Goal: Task Accomplishment & Management: Manage account settings

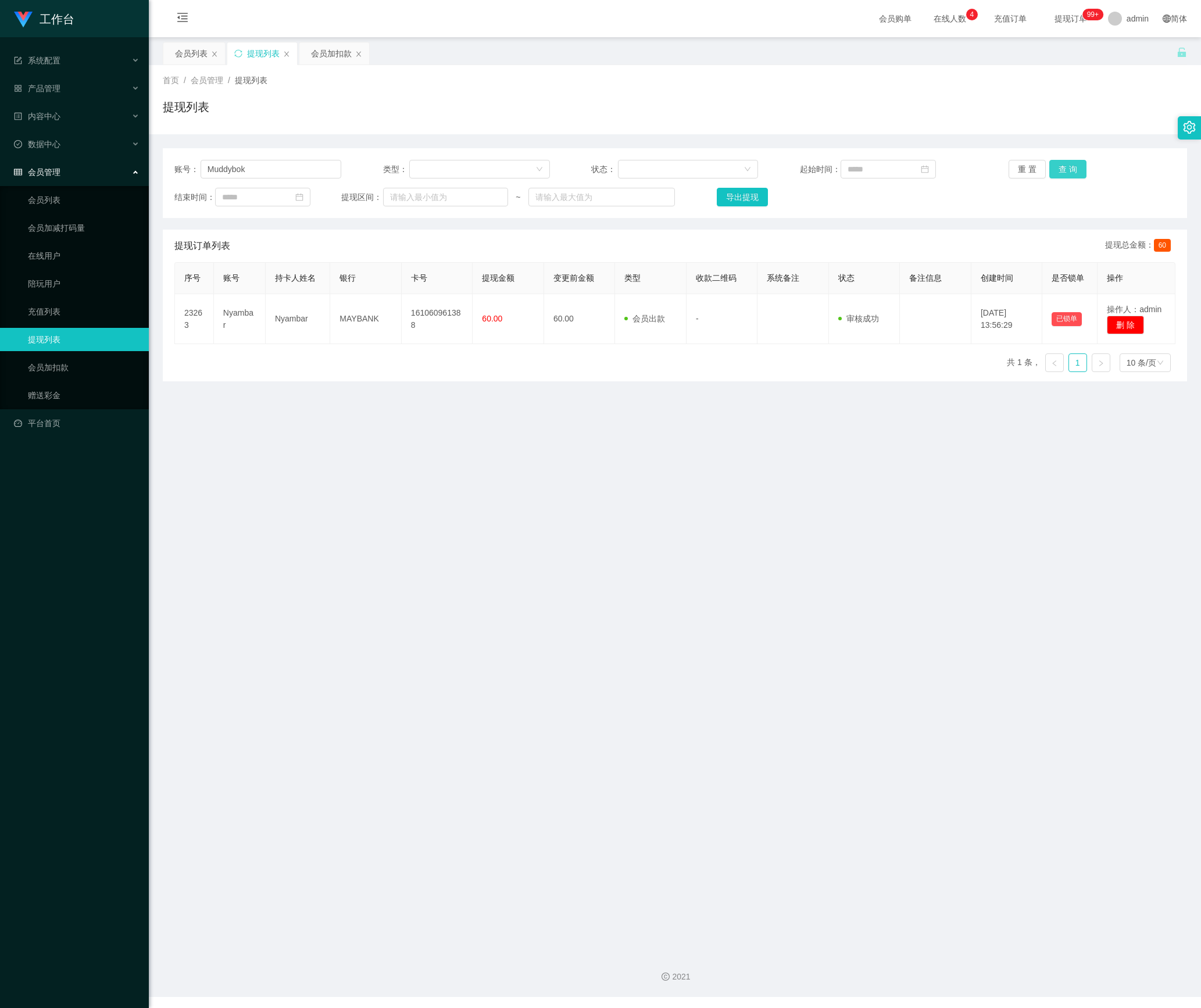
type input "Muddybok"
drag, startPoint x: 1051, startPoint y: 162, endPoint x: 1056, endPoint y: 178, distance: 16.8
click at [1051, 162] on button "查 询" at bounding box center [1068, 169] width 37 height 19
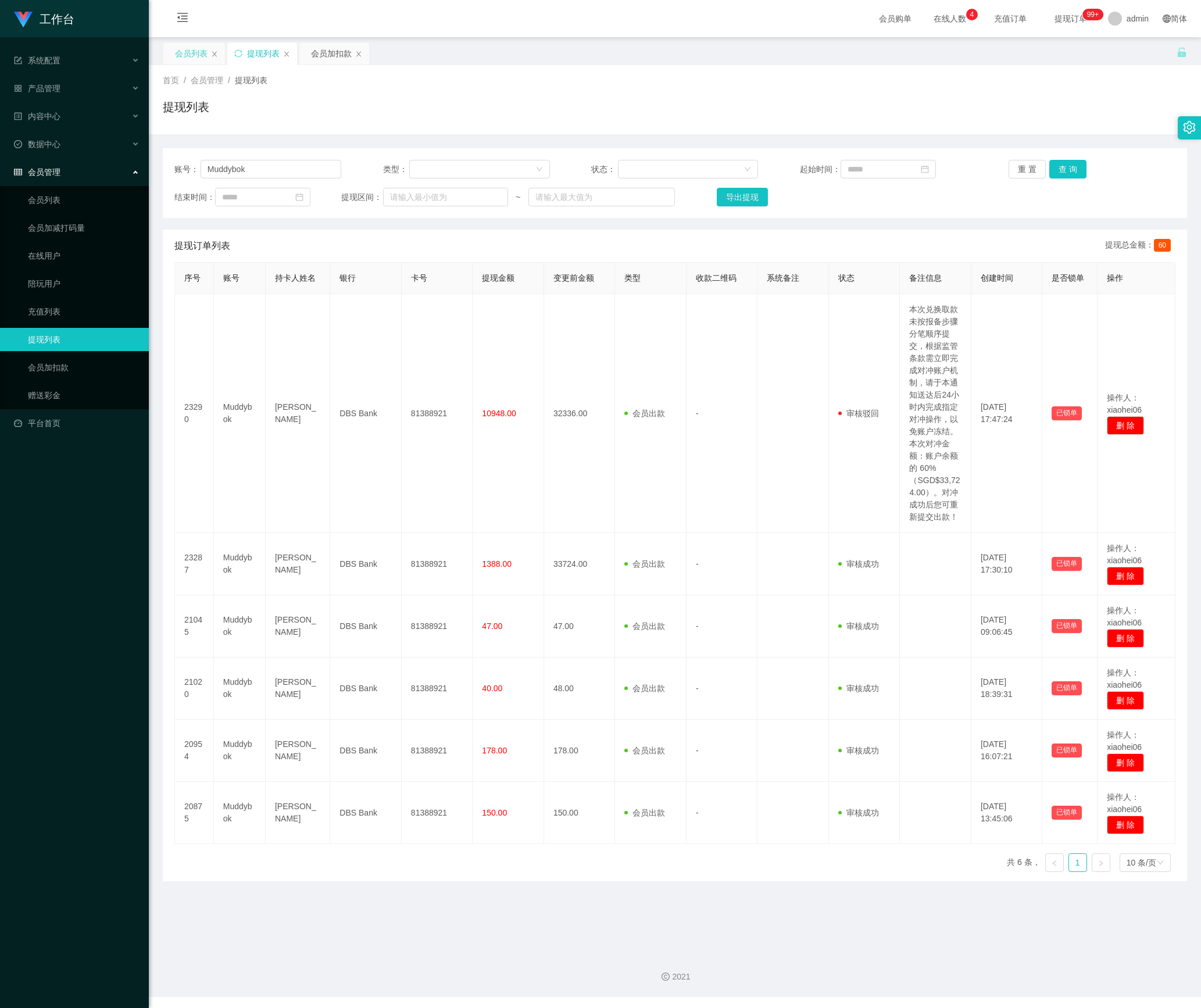
click at [175, 55] on div "会员列表" at bounding box center [191, 53] width 32 height 22
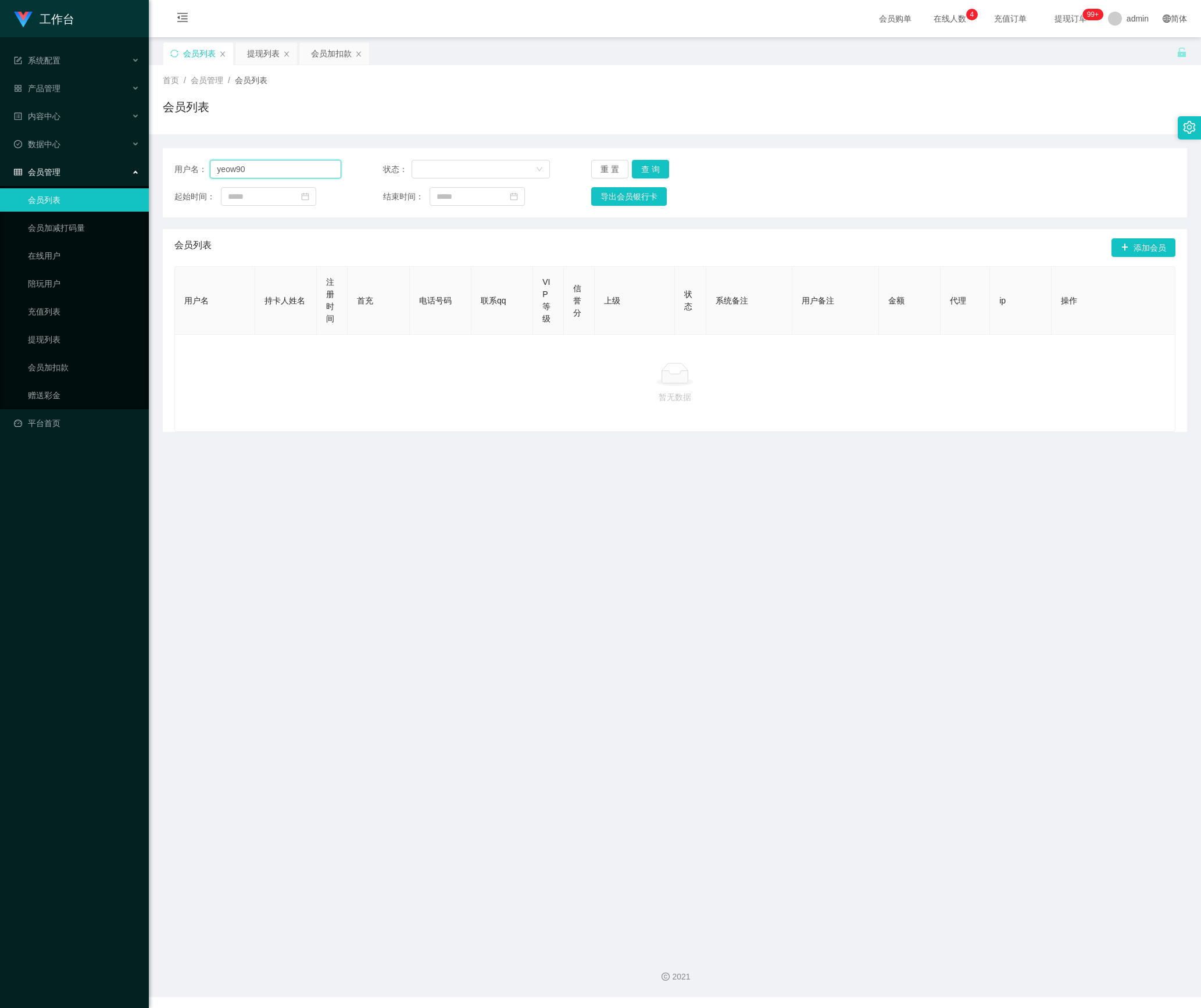
drag, startPoint x: 290, startPoint y: 168, endPoint x: 673, endPoint y: 198, distance: 384.2
click at [127, 171] on section "工作台 系统配置 产品管理 内容中心 数据中心 会员管理 会员列表 会员加减打码量 在线用户 陪玩用户 充值列表 提现列表 会员加扣款 赠送彩金 平台首页 保…" at bounding box center [600, 499] width 1201 height 997
paste input "Muddybok"
type input "Muddybok"
click at [645, 168] on button "查 询" at bounding box center [651, 169] width 37 height 19
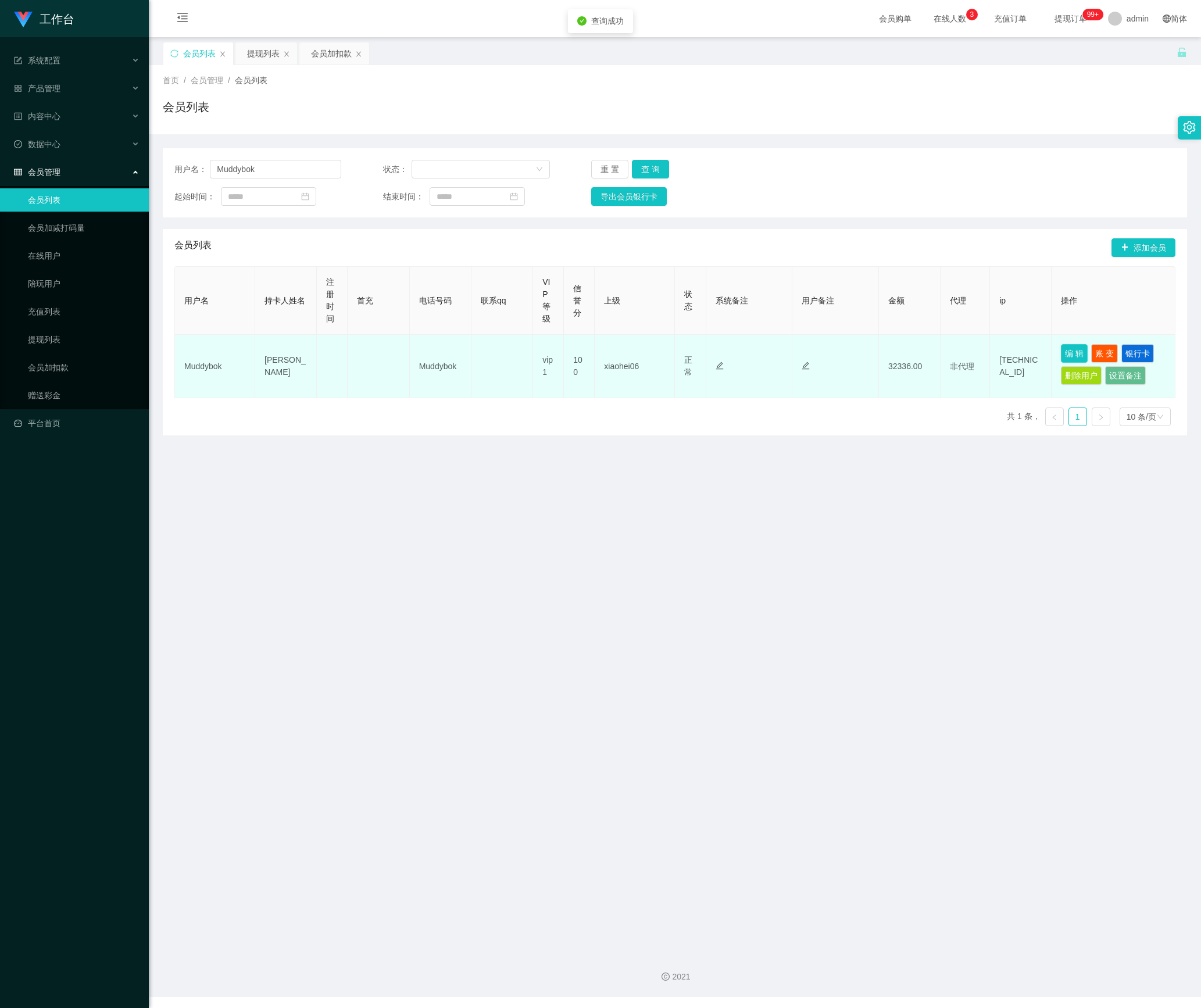
click at [1069, 350] on button "编 辑" at bounding box center [1074, 353] width 27 height 19
type input "Muddybok"
type input "[PERSON_NAME]"
type input "100"
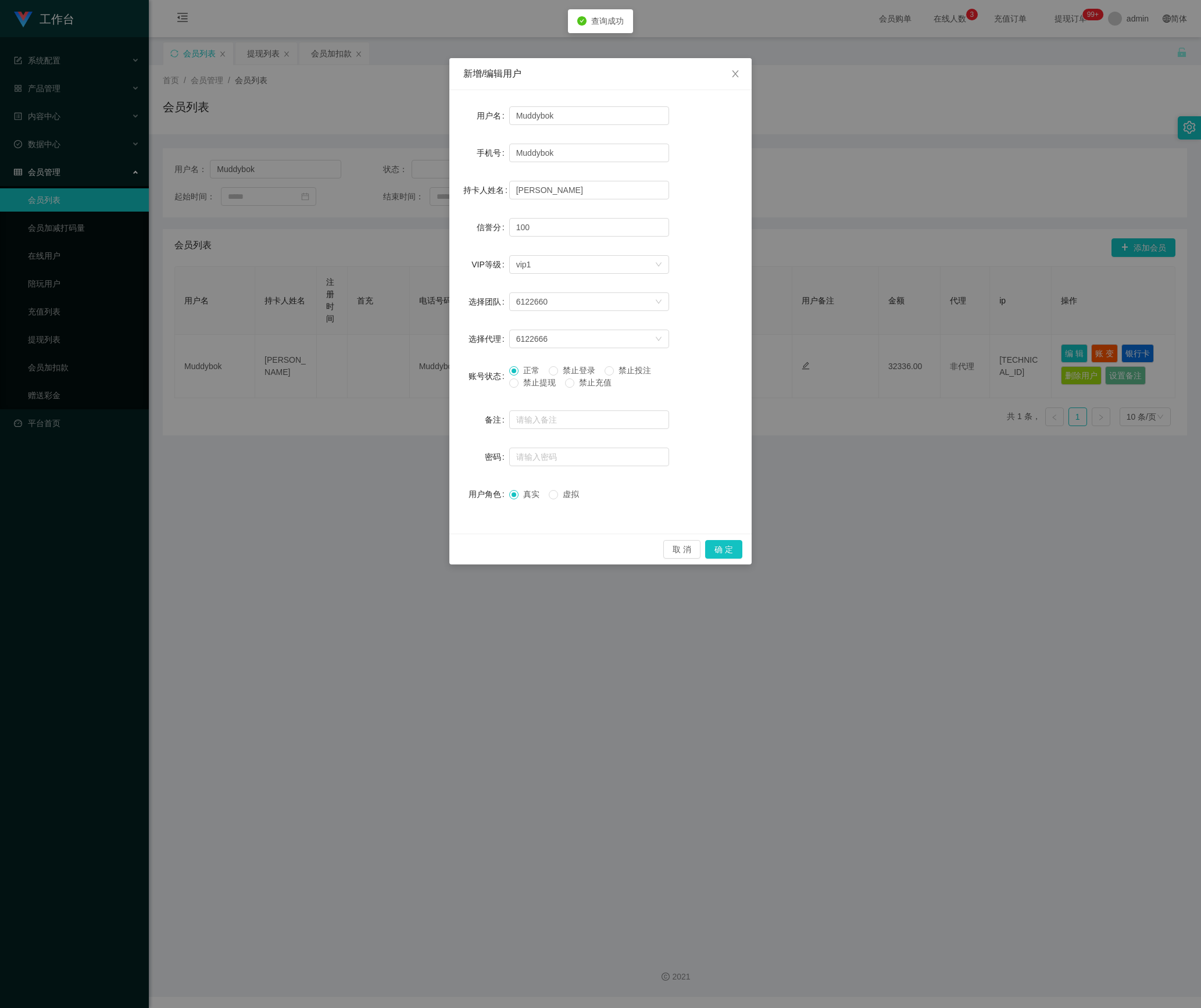
drag, startPoint x: 543, startPoint y: 379, endPoint x: 684, endPoint y: 491, distance: 180.1
click at [546, 380] on span "禁止提现" at bounding box center [539, 383] width 42 height 9
click at [730, 551] on button "确 定" at bounding box center [723, 550] width 37 height 19
